Goal: Navigation & Orientation: Find specific page/section

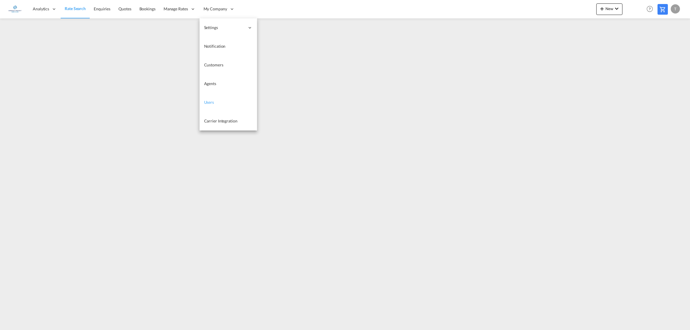
click at [220, 105] on link "Users" at bounding box center [227, 102] width 57 height 19
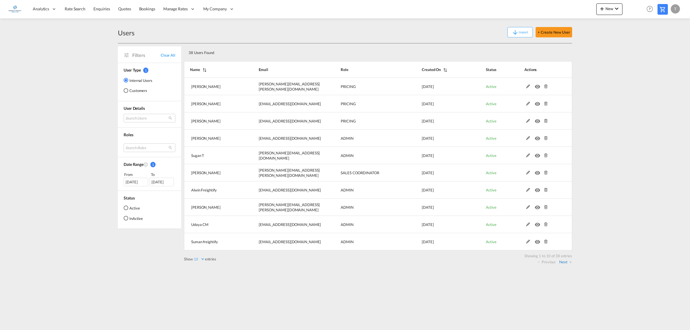
click at [561, 263] on link "Next" at bounding box center [565, 261] width 12 height 5
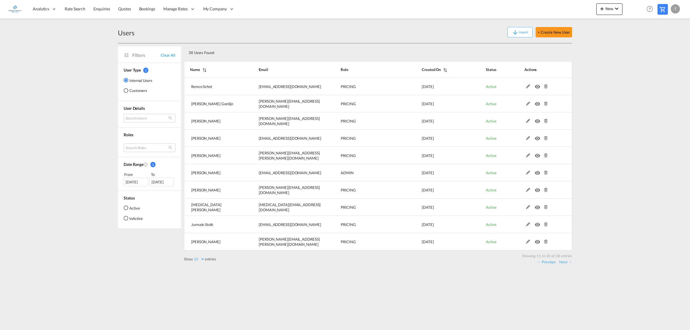
click at [562, 262] on link "Next" at bounding box center [565, 261] width 12 height 5
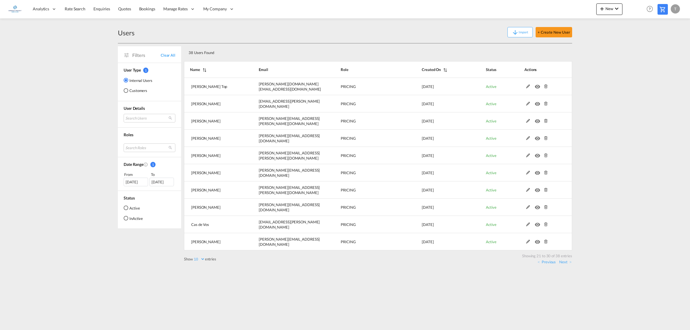
click at [562, 262] on link "Next" at bounding box center [565, 261] width 12 height 5
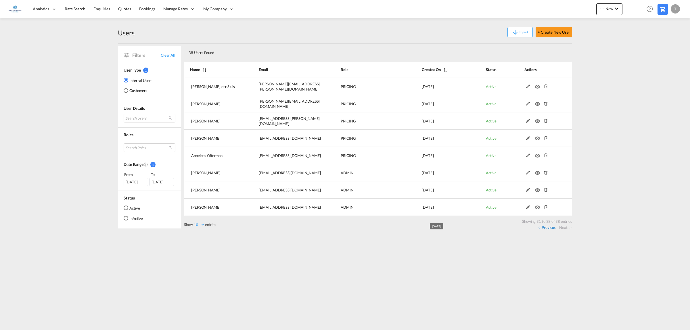
click at [547, 229] on link "Previous" at bounding box center [546, 227] width 18 height 5
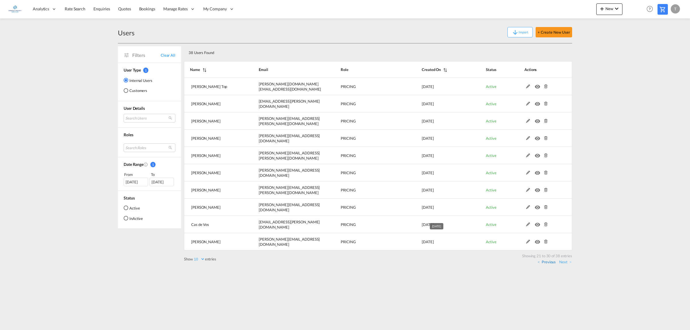
click at [547, 261] on link "Previous" at bounding box center [546, 261] width 18 height 5
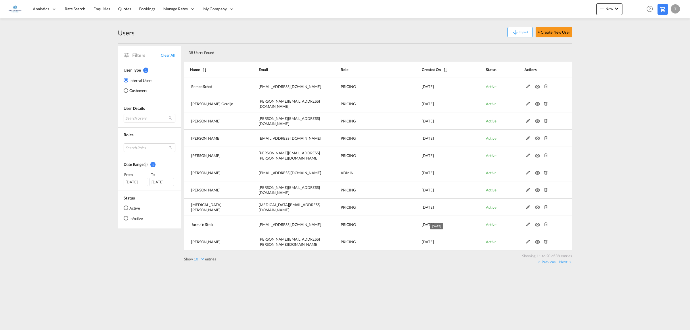
click at [547, 261] on link "Previous" at bounding box center [546, 261] width 18 height 5
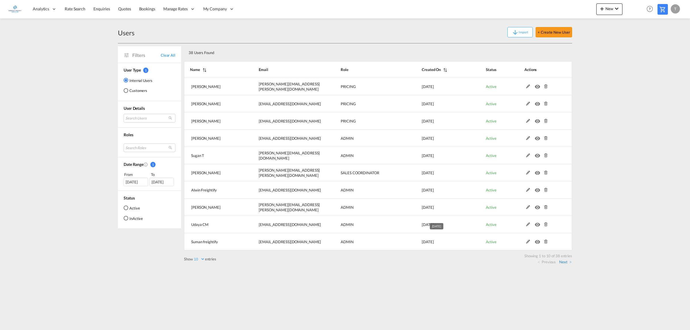
click at [566, 259] on link "Next" at bounding box center [565, 261] width 12 height 5
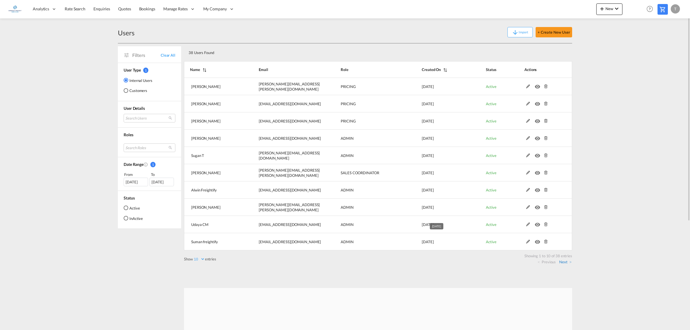
click at [565, 260] on link "Next" at bounding box center [565, 261] width 12 height 5
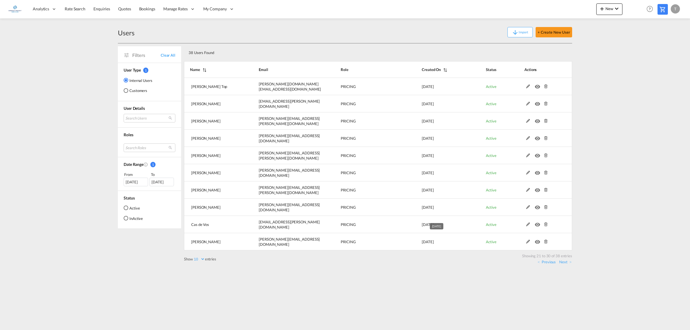
click at [565, 260] on link "Next" at bounding box center [565, 261] width 12 height 5
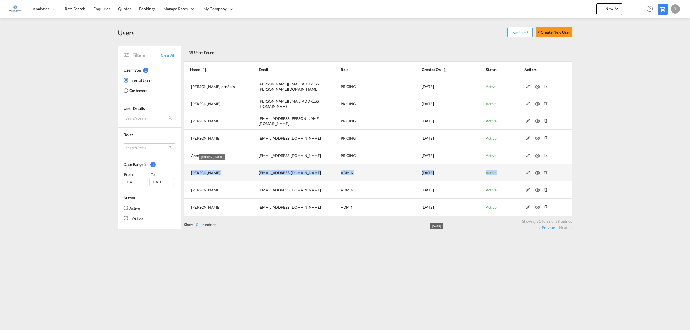
drag, startPoint x: 558, startPoint y: 173, endPoint x: 186, endPoint y: 175, distance: 371.8
click at [186, 175] on tr "[PERSON_NAME] [EMAIL_ADDRESS][DOMAIN_NAME] ADMIN [DATE] Active" at bounding box center [378, 172] width 388 height 17
copy tr "[PERSON_NAME] [EMAIL_ADDRESS][DOMAIN_NAME] ADMIN [DATE] Active"
